Goal: Task Accomplishment & Management: Use online tool/utility

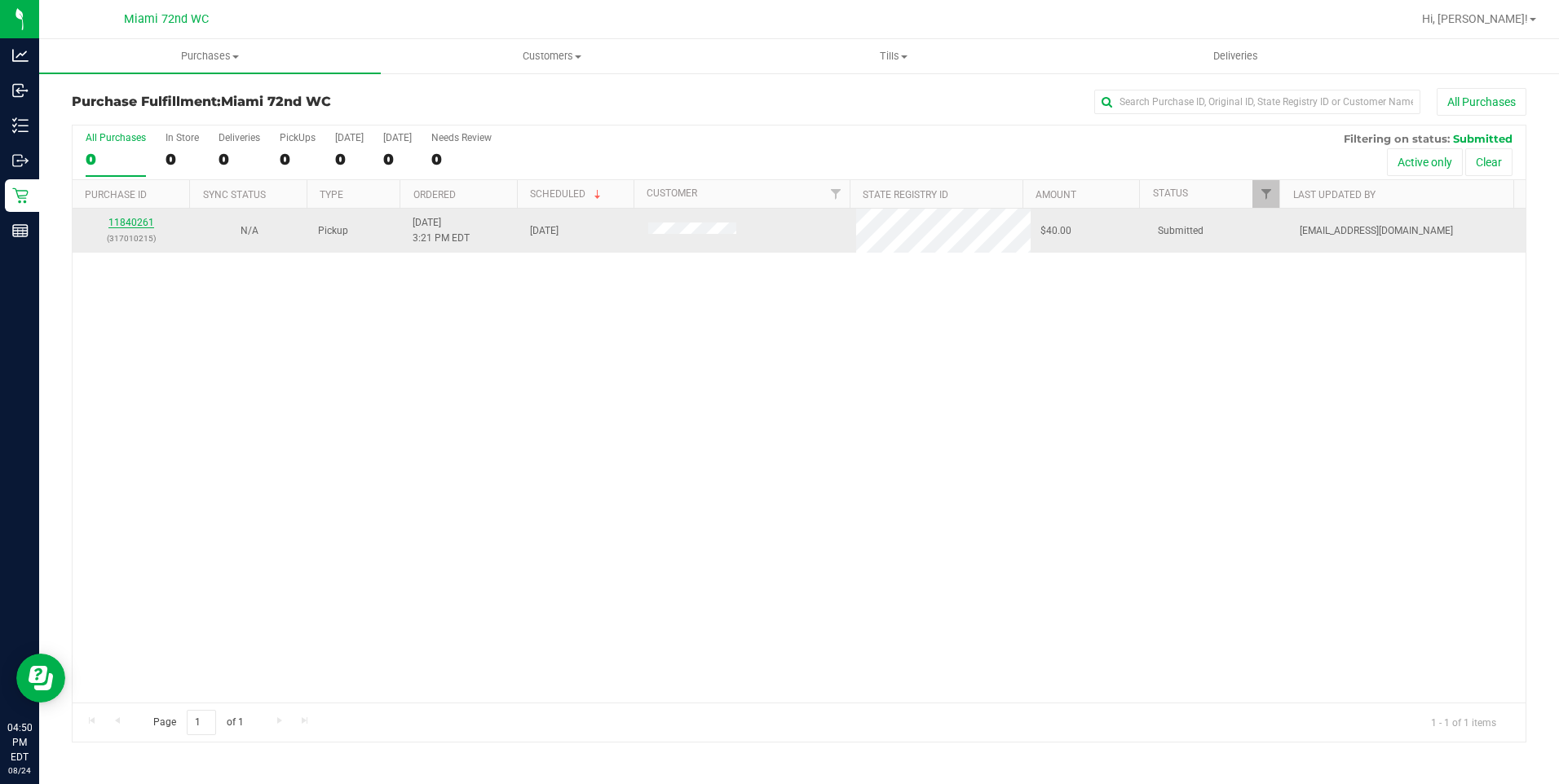
click at [133, 219] on link "11840261" at bounding box center [131, 223] width 46 height 11
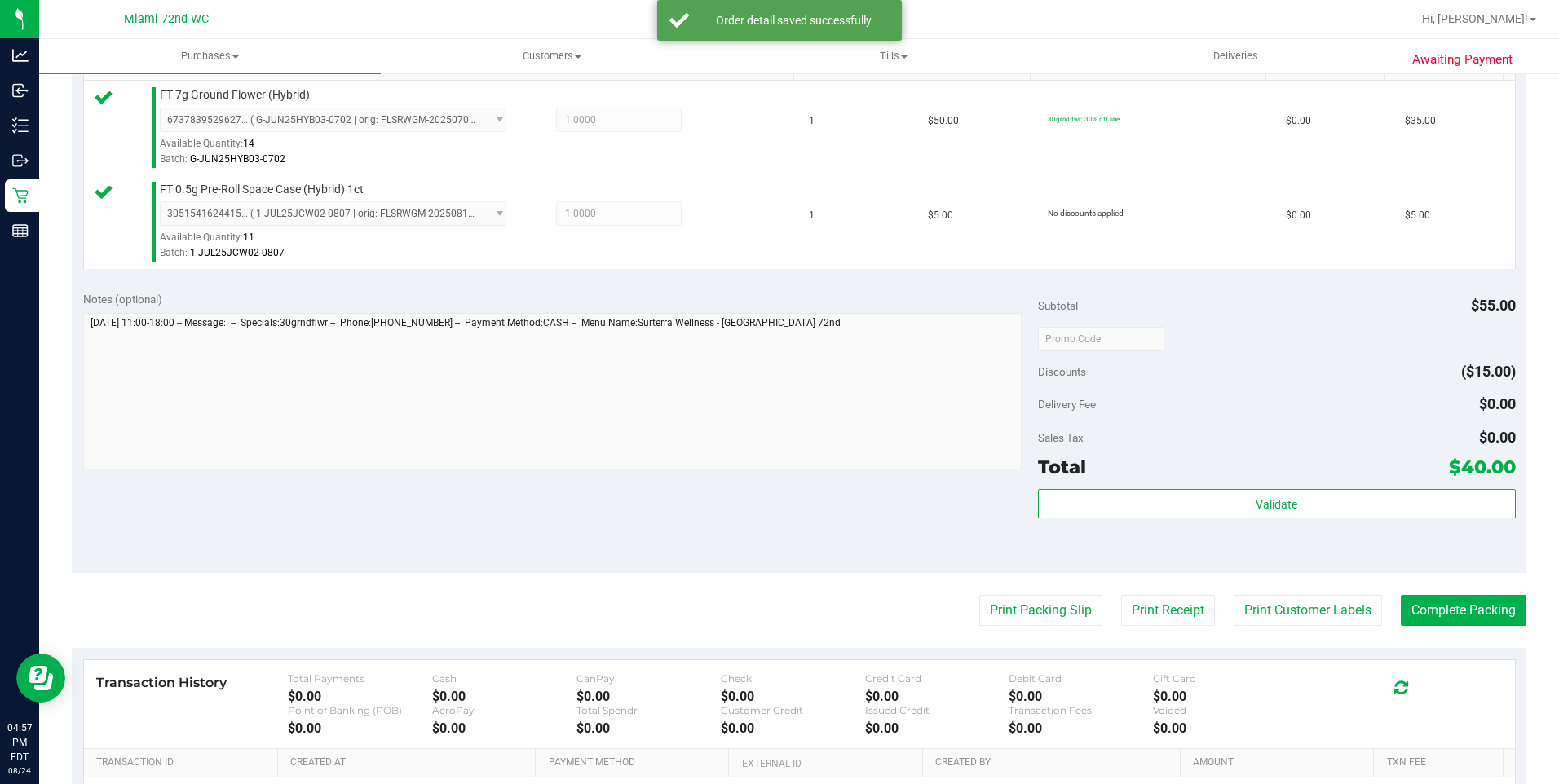
scroll to position [571, 0]
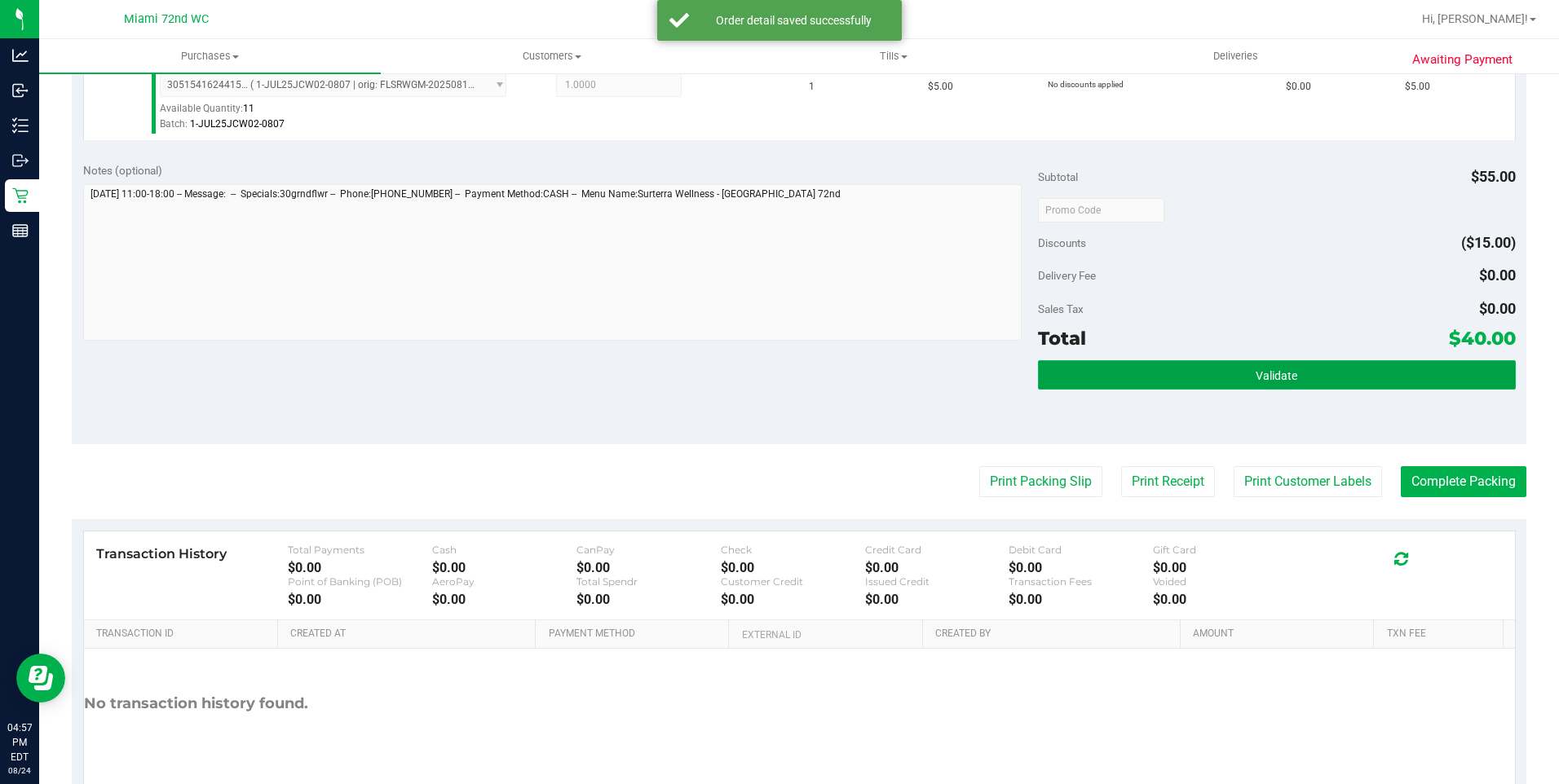
click at [1298, 380] on button "Validate" at bounding box center [1276, 375] width 478 height 29
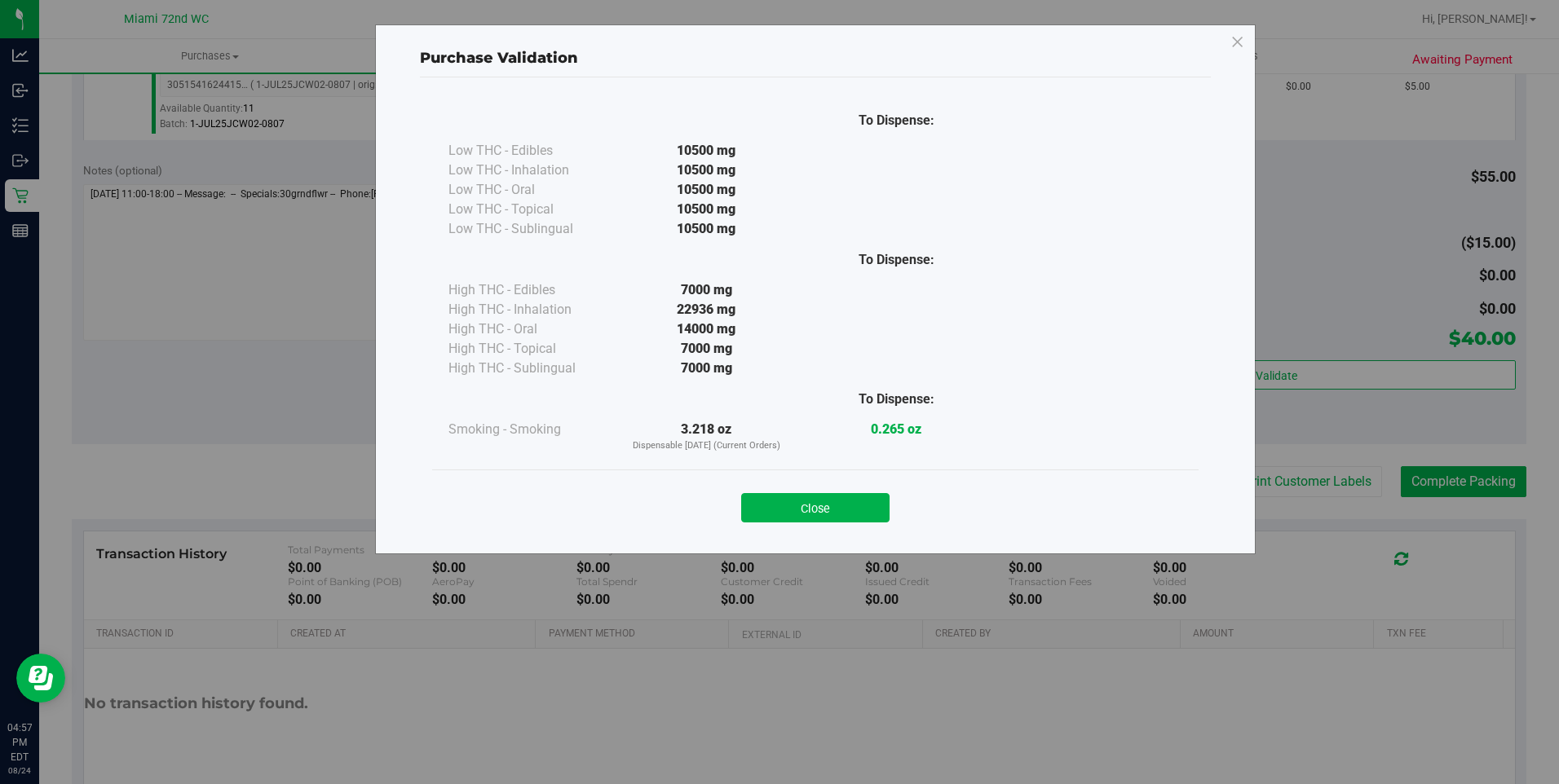
click at [841, 501] on button "Close" at bounding box center [816, 507] width 148 height 29
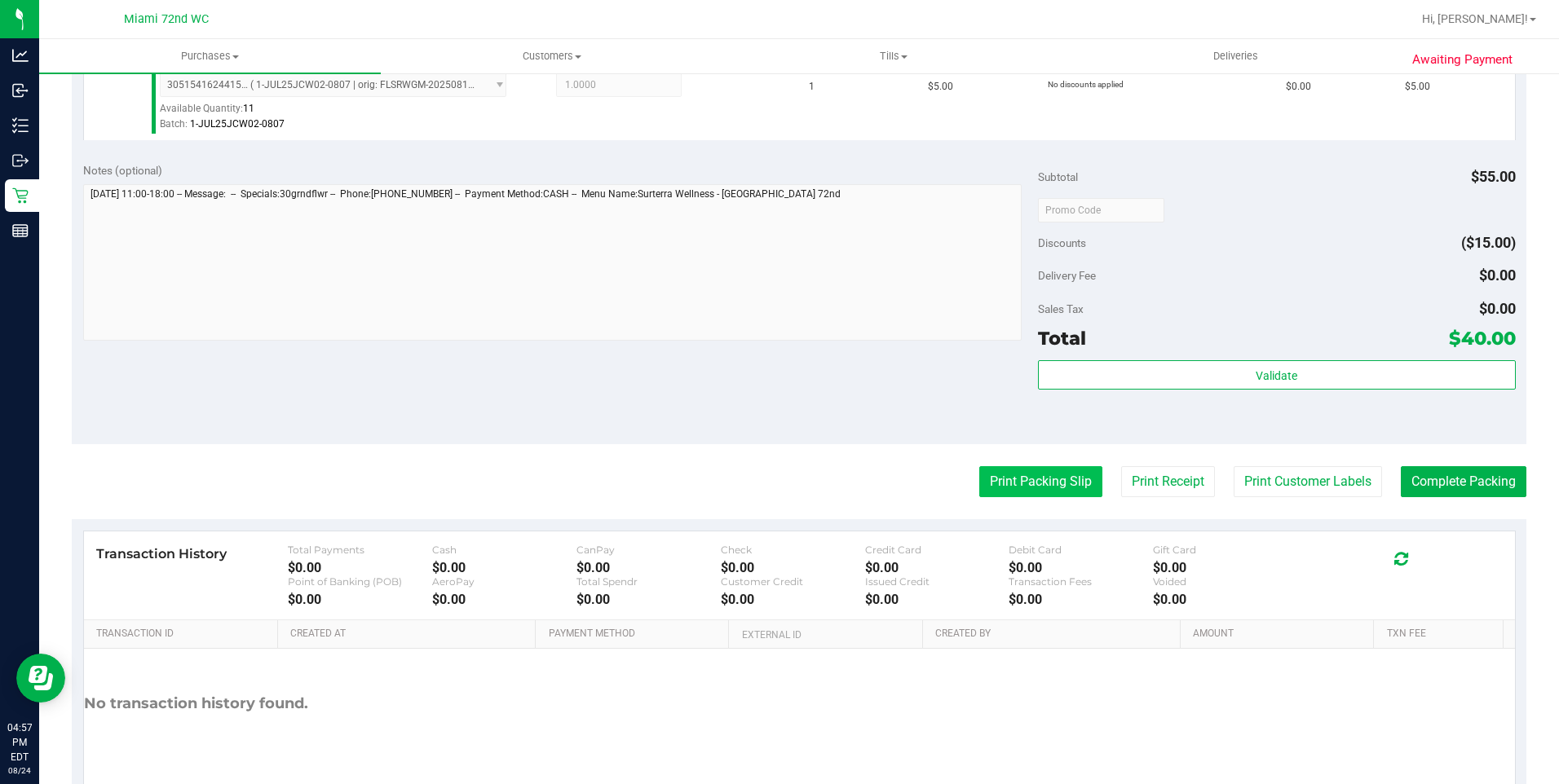
click at [980, 479] on button "Print Packing Slip" at bounding box center [1040, 481] width 123 height 31
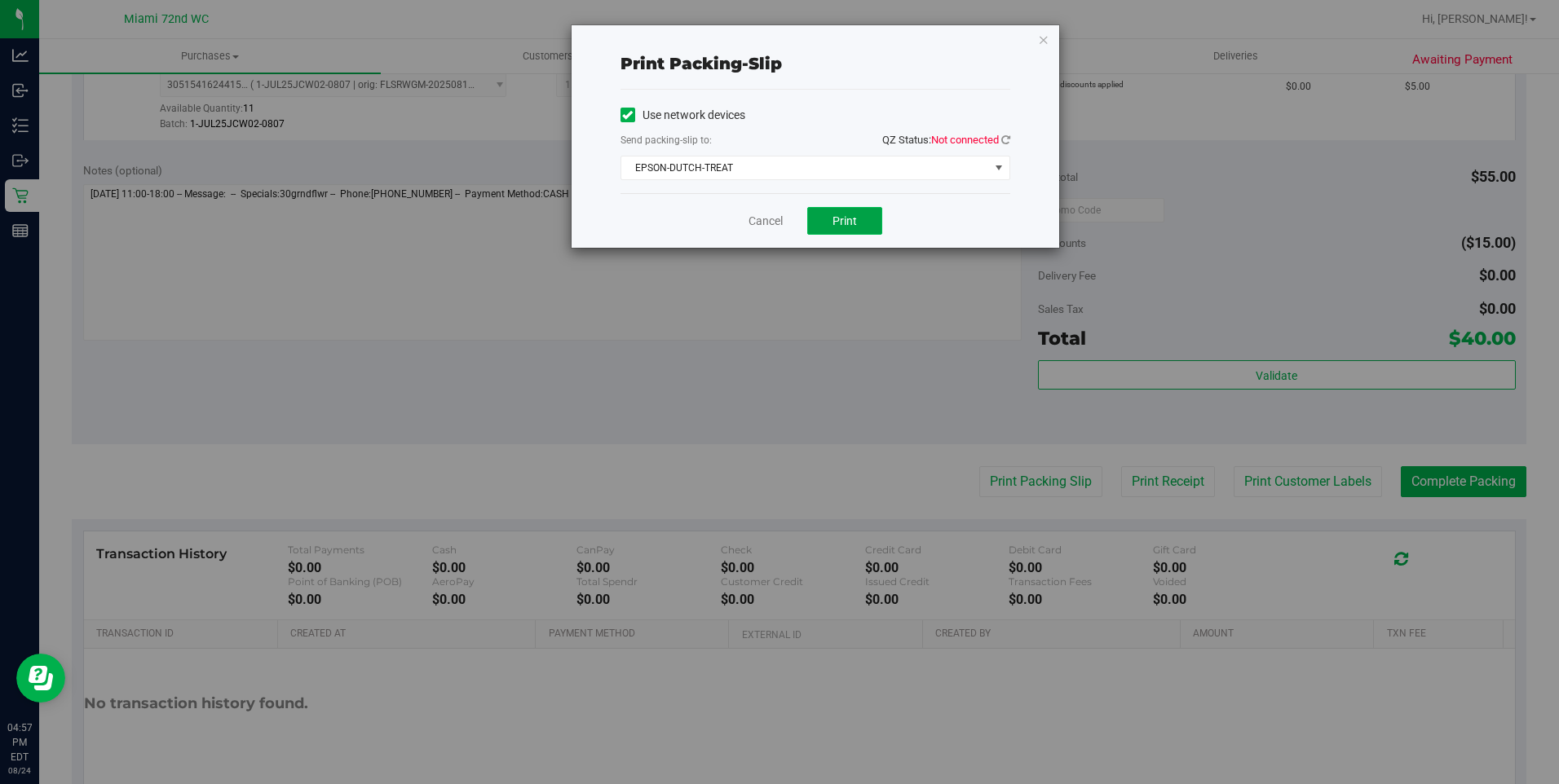
click at [872, 218] on button "Print" at bounding box center [844, 221] width 75 height 28
click at [1043, 44] on icon "button" at bounding box center [1043, 39] width 11 height 20
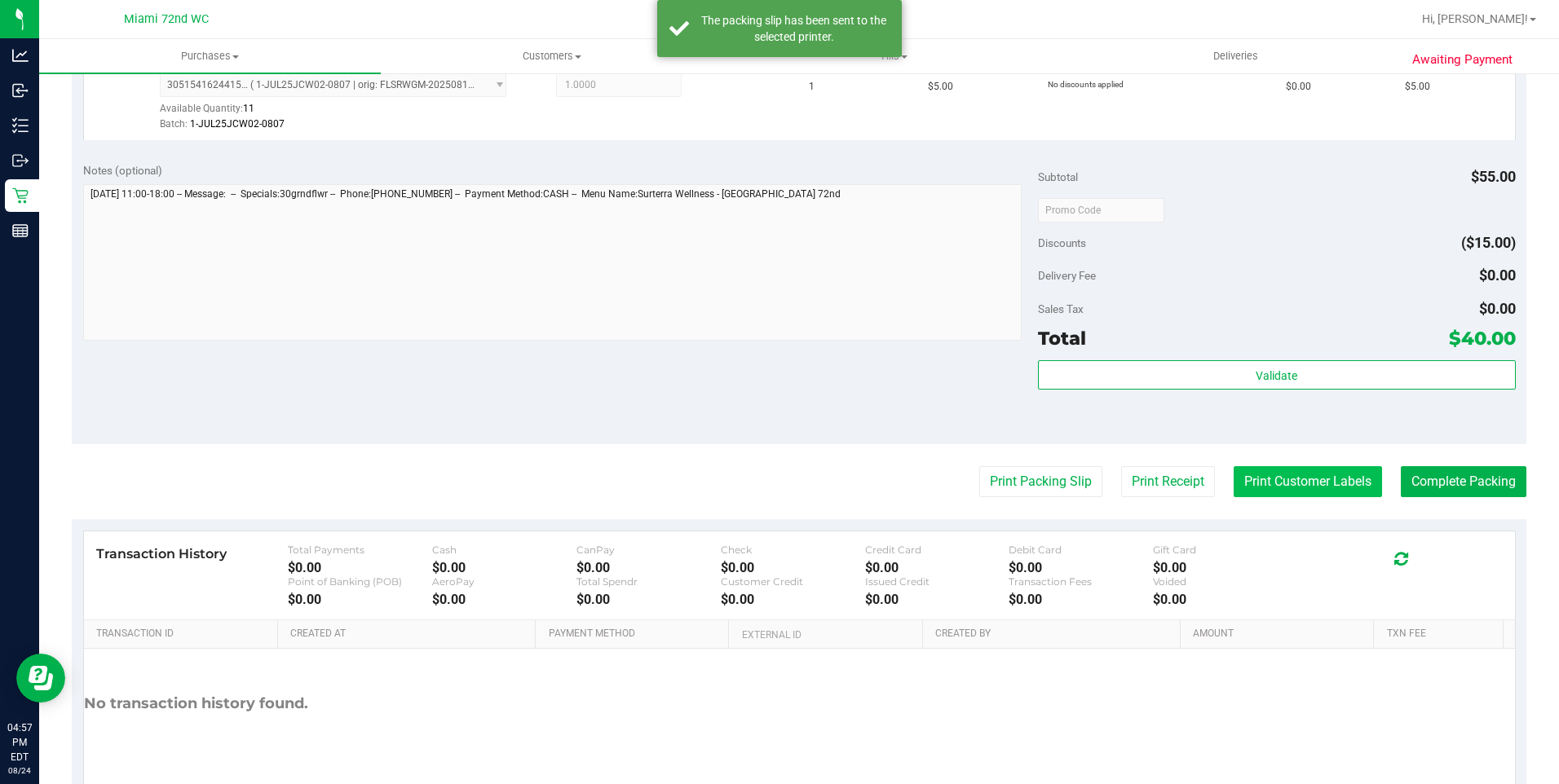
click at [1320, 480] on button "Print Customer Labels" at bounding box center [1308, 481] width 148 height 31
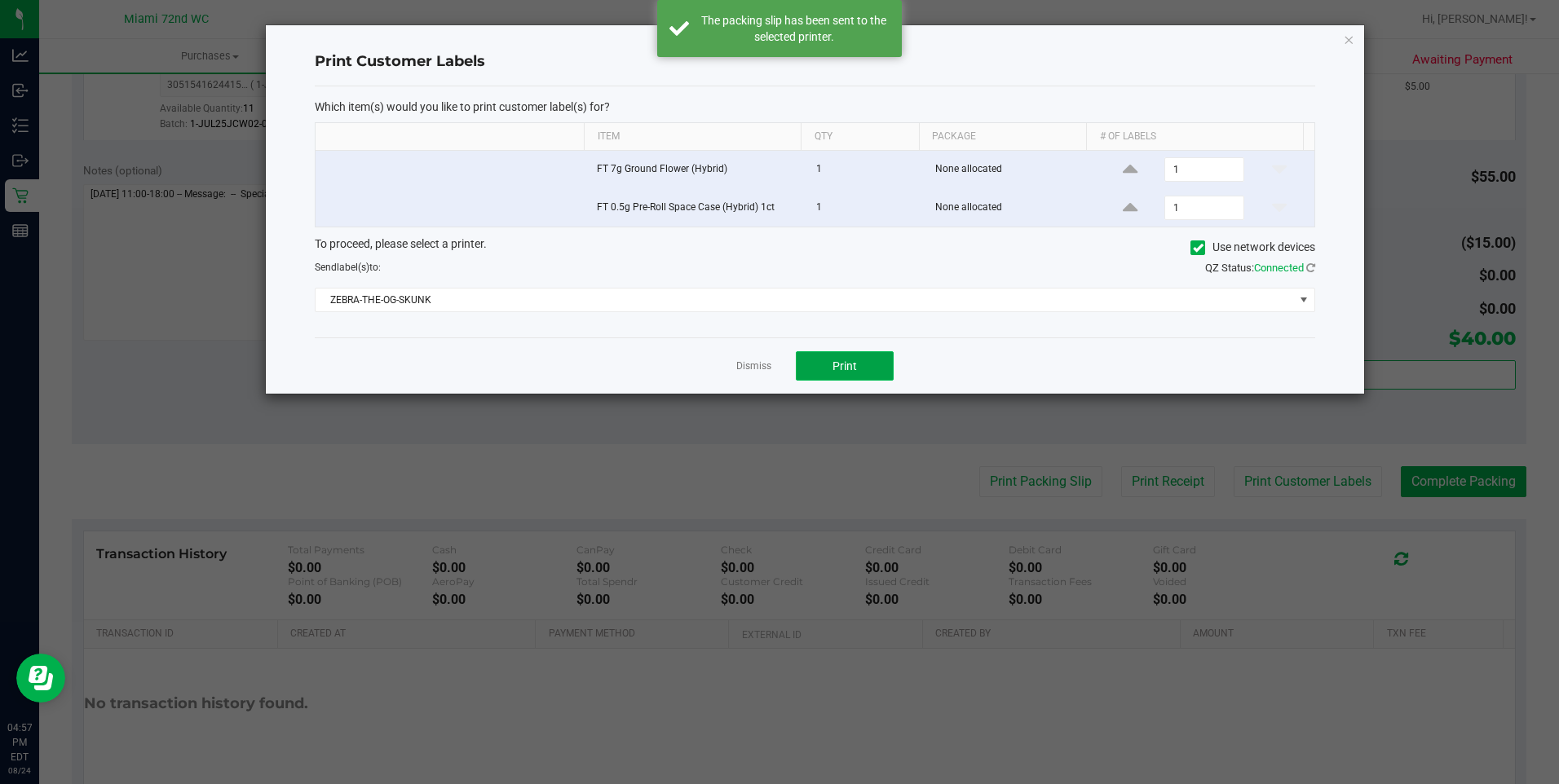
click at [878, 355] on button "Print" at bounding box center [844, 365] width 98 height 29
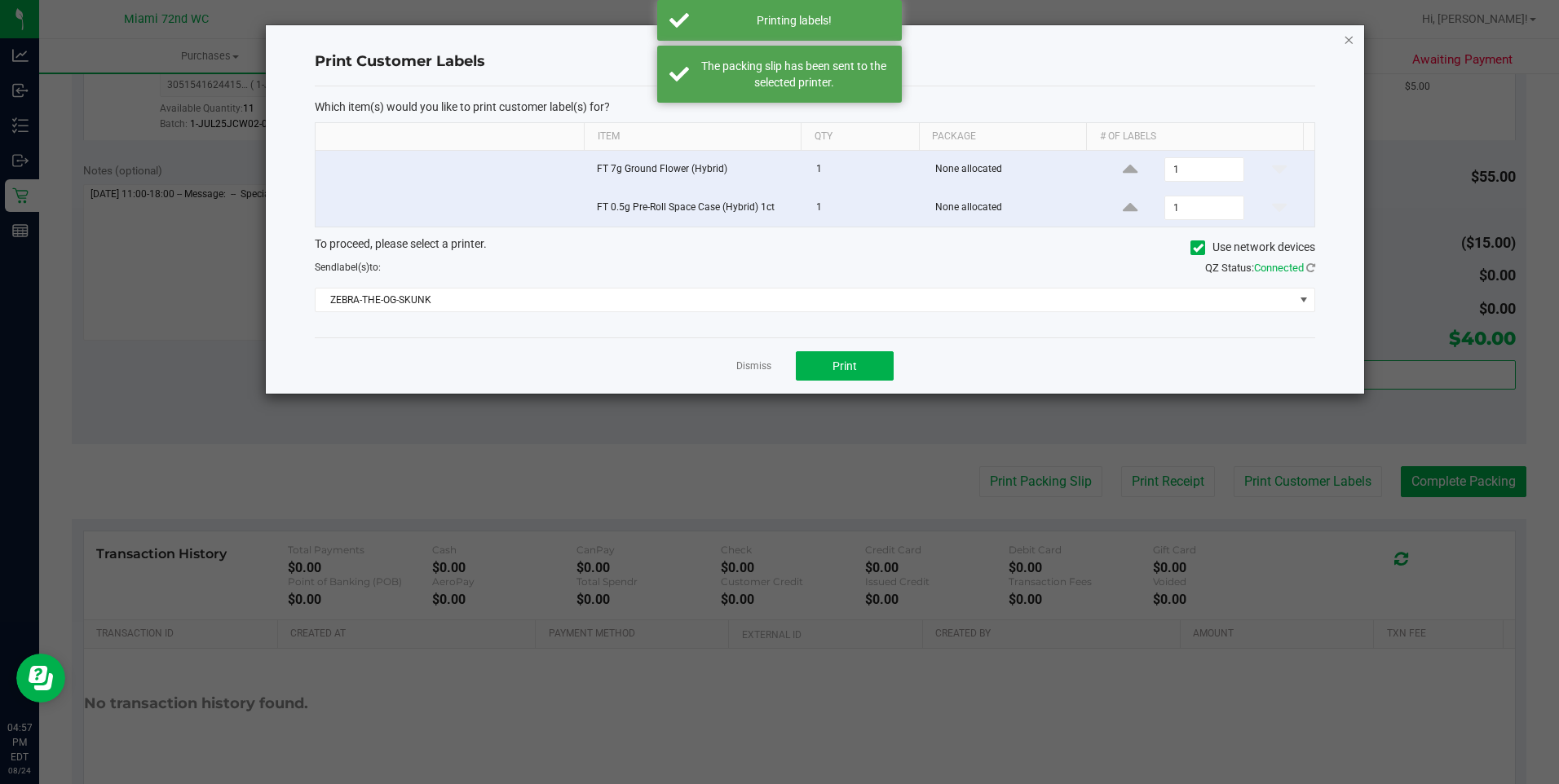
click at [1345, 39] on icon "button" at bounding box center [1349, 39] width 11 height 20
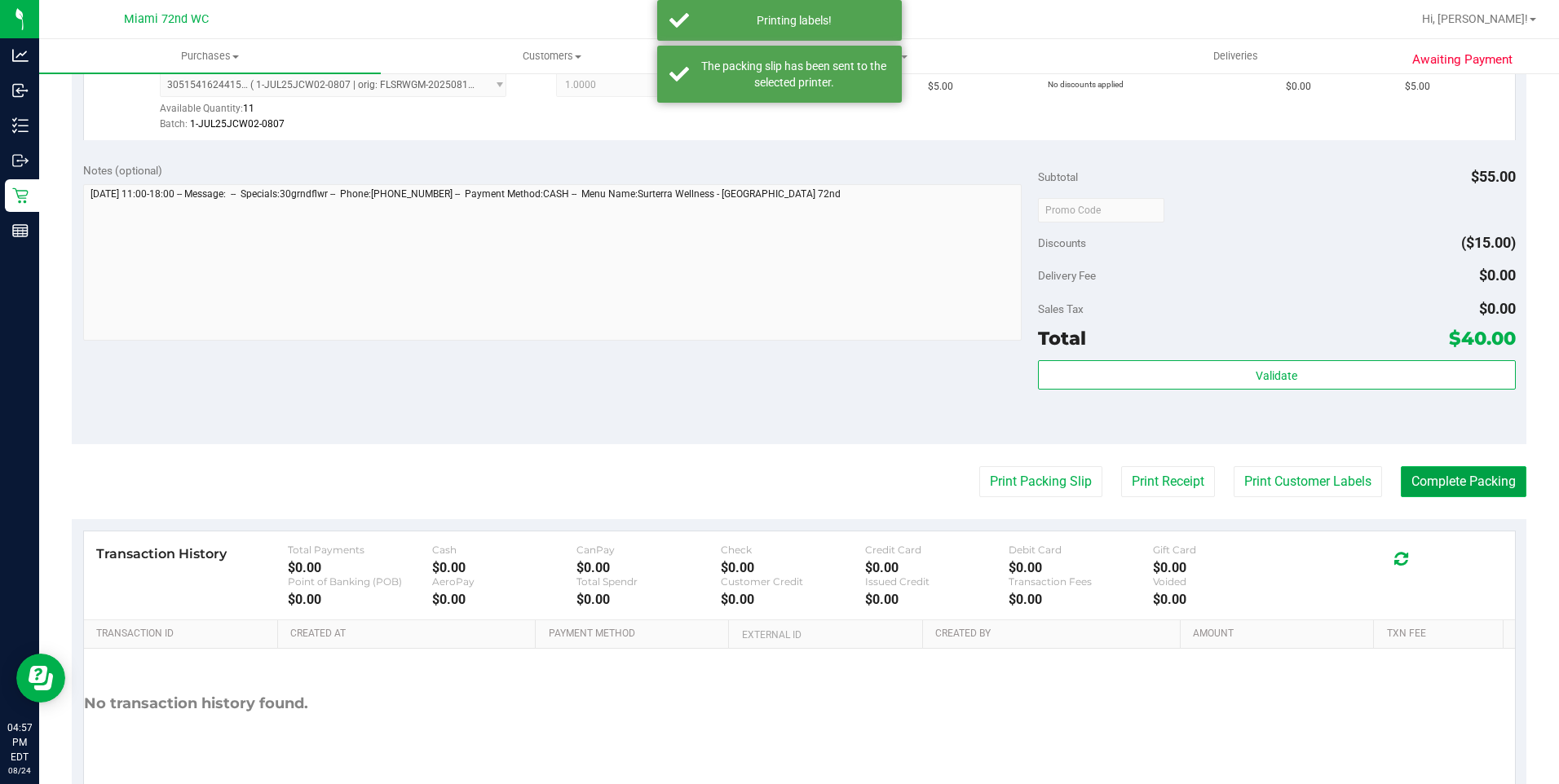
click at [1443, 490] on button "Complete Packing" at bounding box center [1464, 481] width 126 height 31
